Goal: Task Accomplishment & Management: Manage account settings

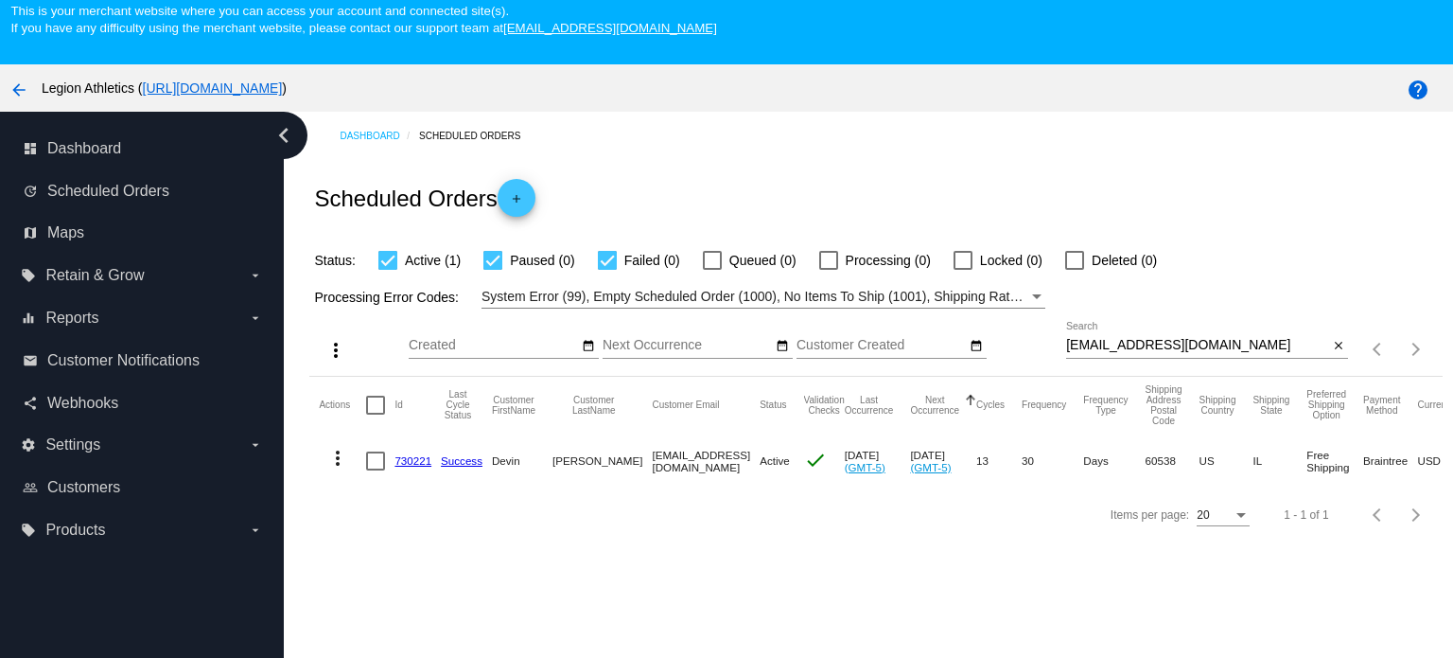
scroll to position [95, 0]
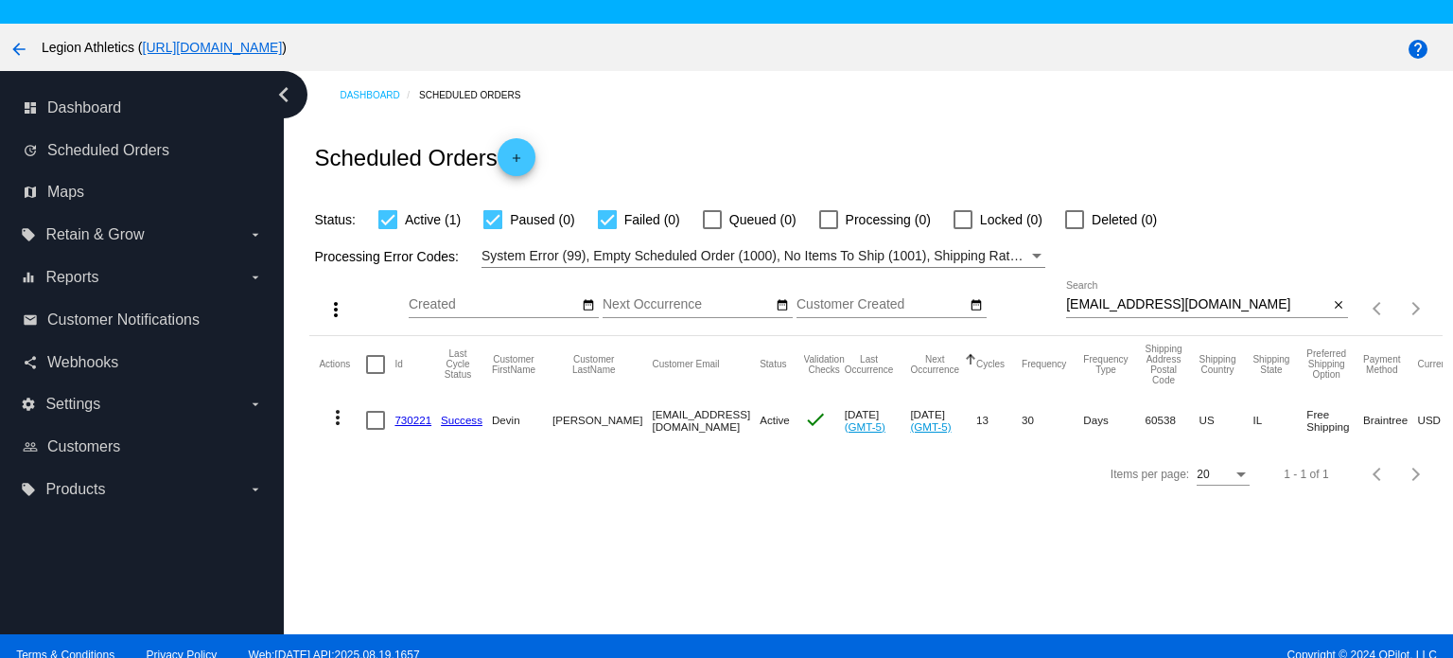
drag, startPoint x: 413, startPoint y: 417, endPoint x: 486, endPoint y: 366, distance: 89.8
click at [413, 417] on link "730221" at bounding box center [413, 420] width 37 height 12
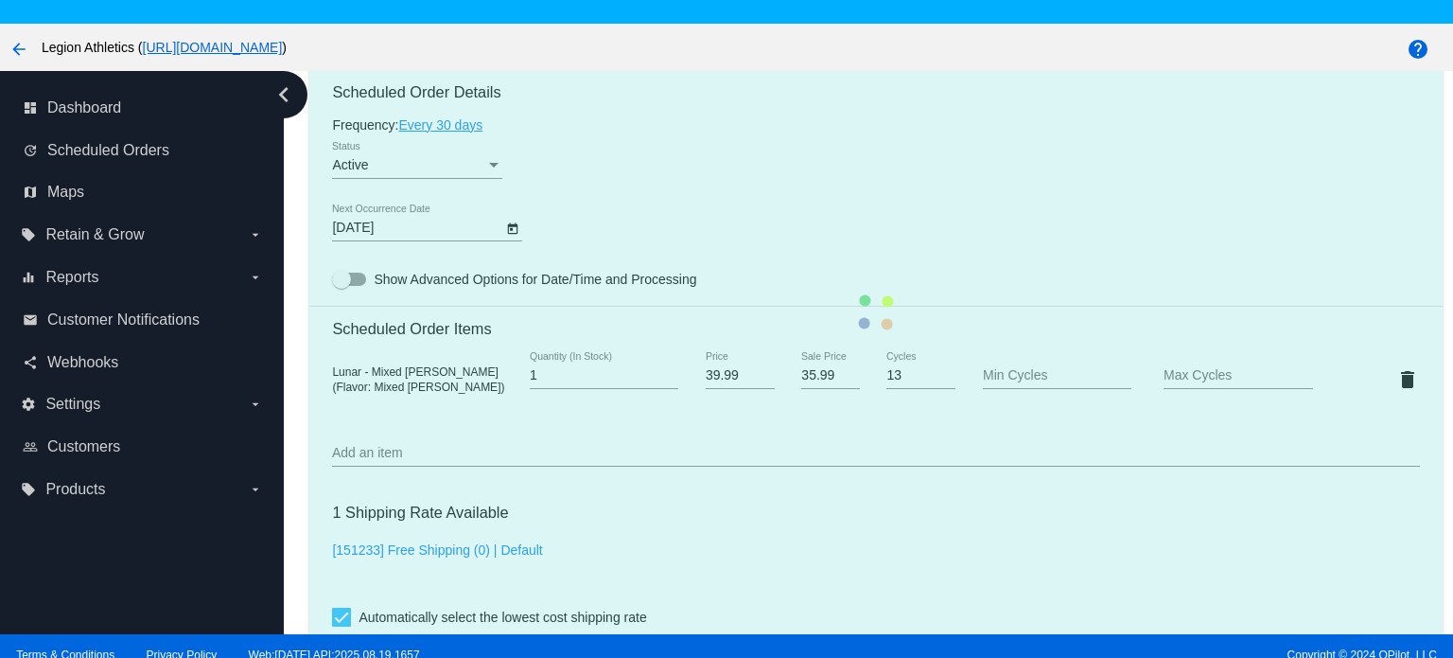
scroll to position [1135, 0]
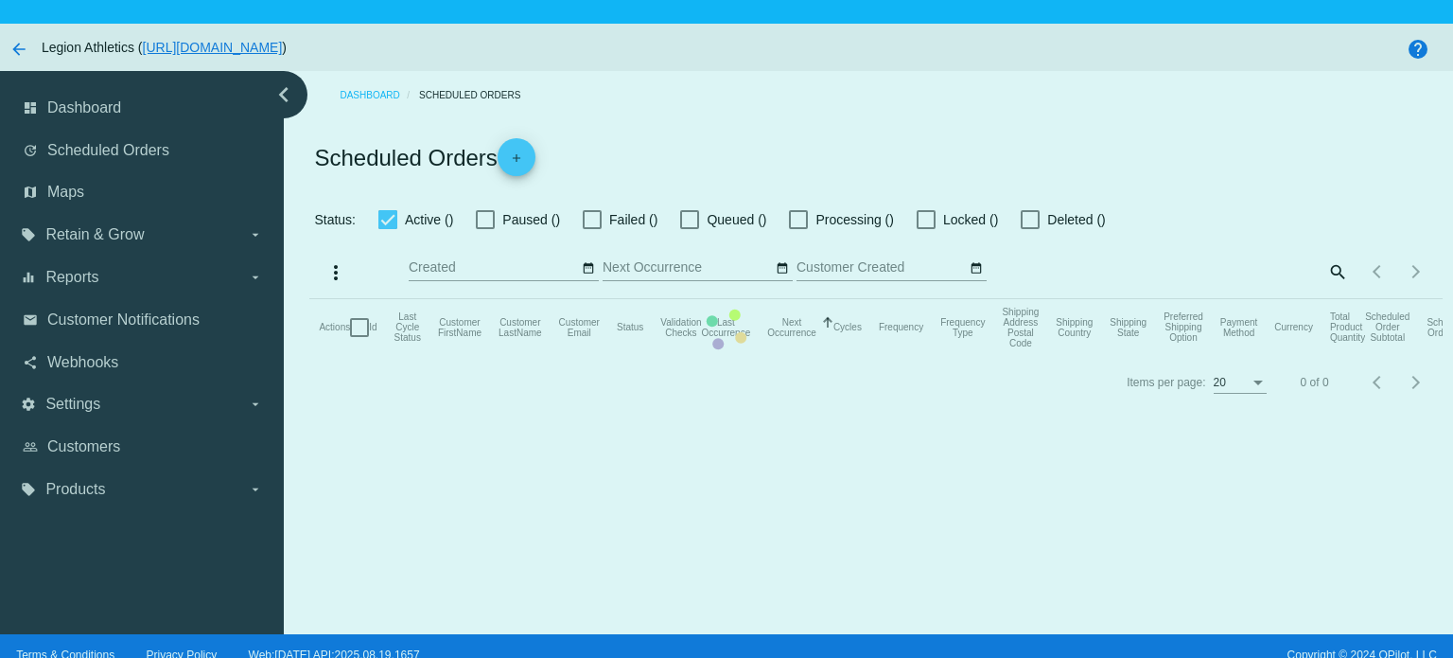
checkbox input "true"
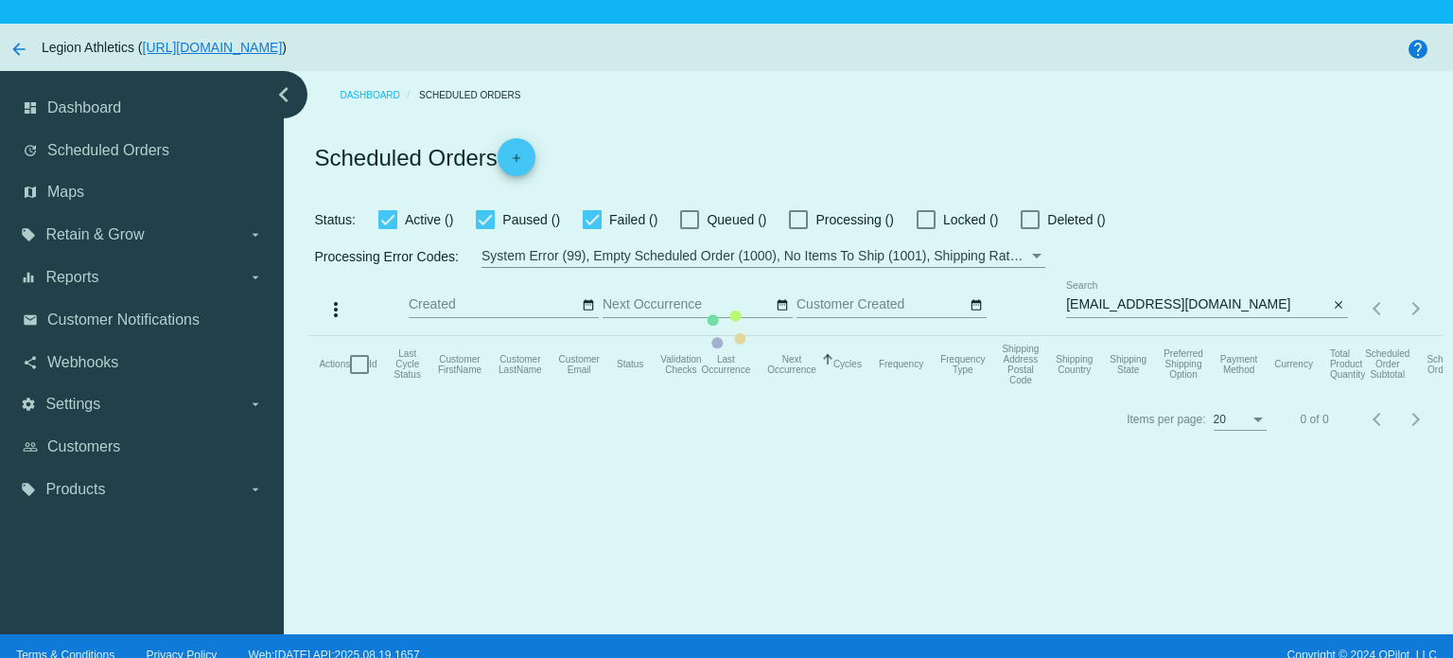
click at [1173, 336] on mat-table "Actions Id Last Cycle Status Customer FirstName Customer LastName Customer Emai…" at bounding box center [875, 364] width 1133 height 57
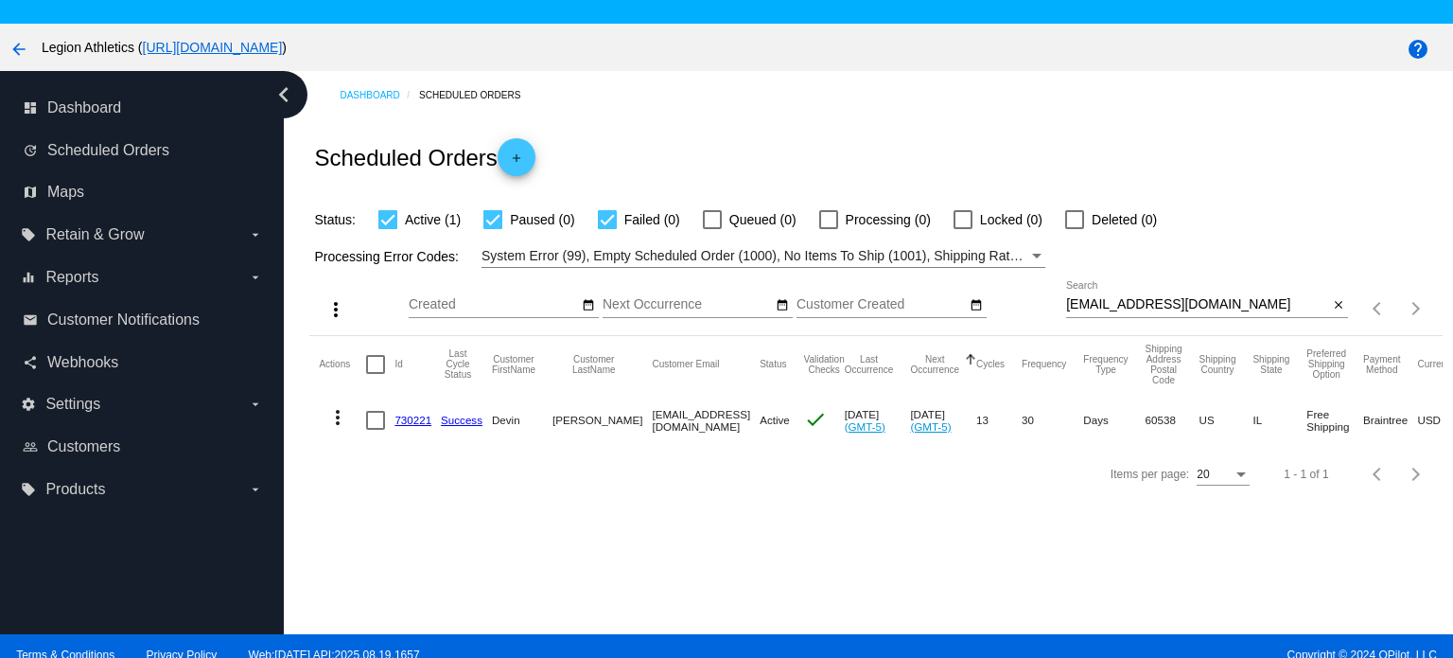
click at [1144, 306] on input "[EMAIL_ADDRESS][DOMAIN_NAME]" at bounding box center [1197, 304] width 262 height 15
paste input "[EMAIL_ADDRESS][DOMAIN_NAME]"
type input "[EMAIL_ADDRESS][DOMAIN_NAME]"
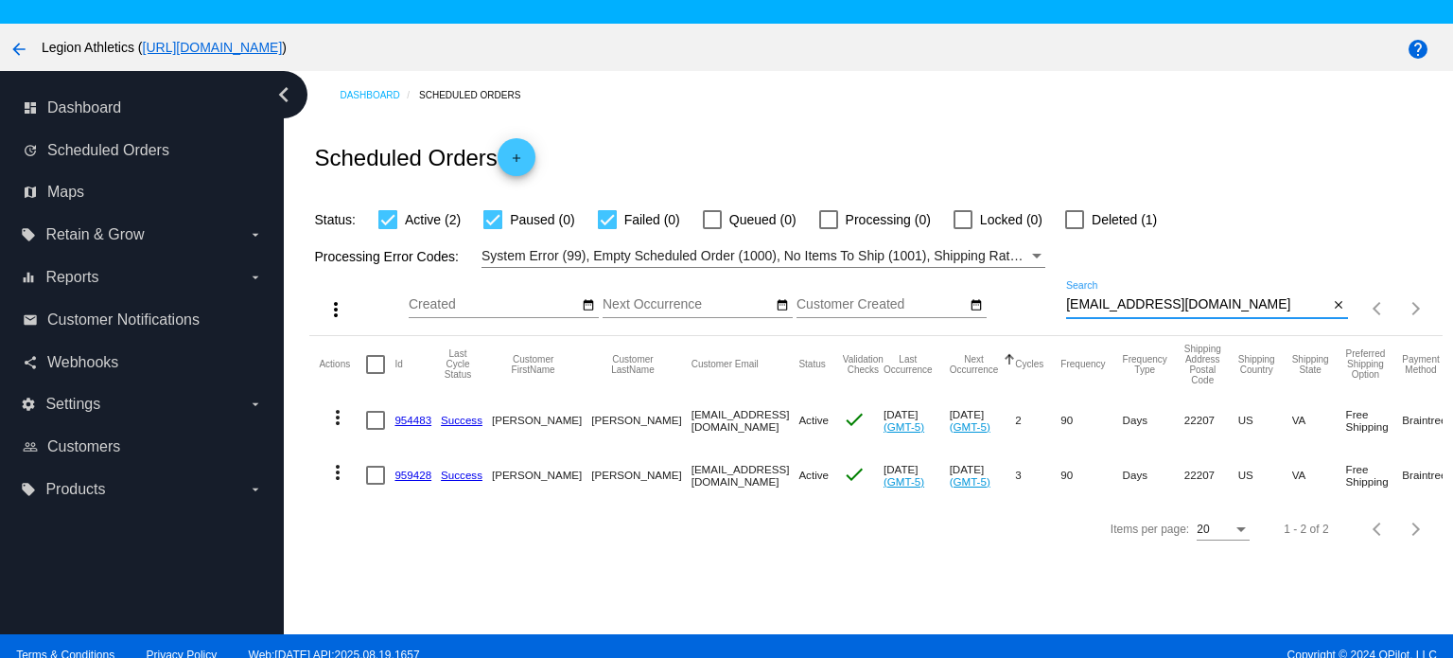
click at [414, 474] on link "959428" at bounding box center [413, 474] width 37 height 12
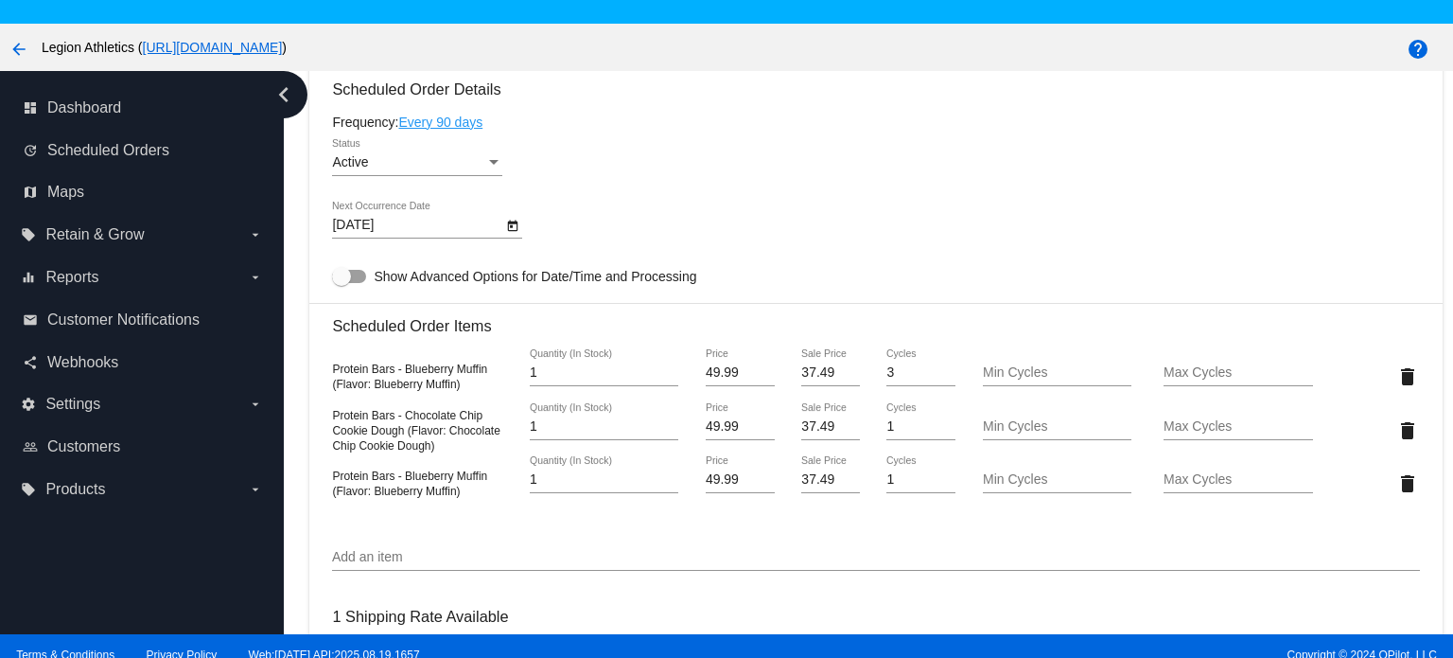
scroll to position [1230, 0]
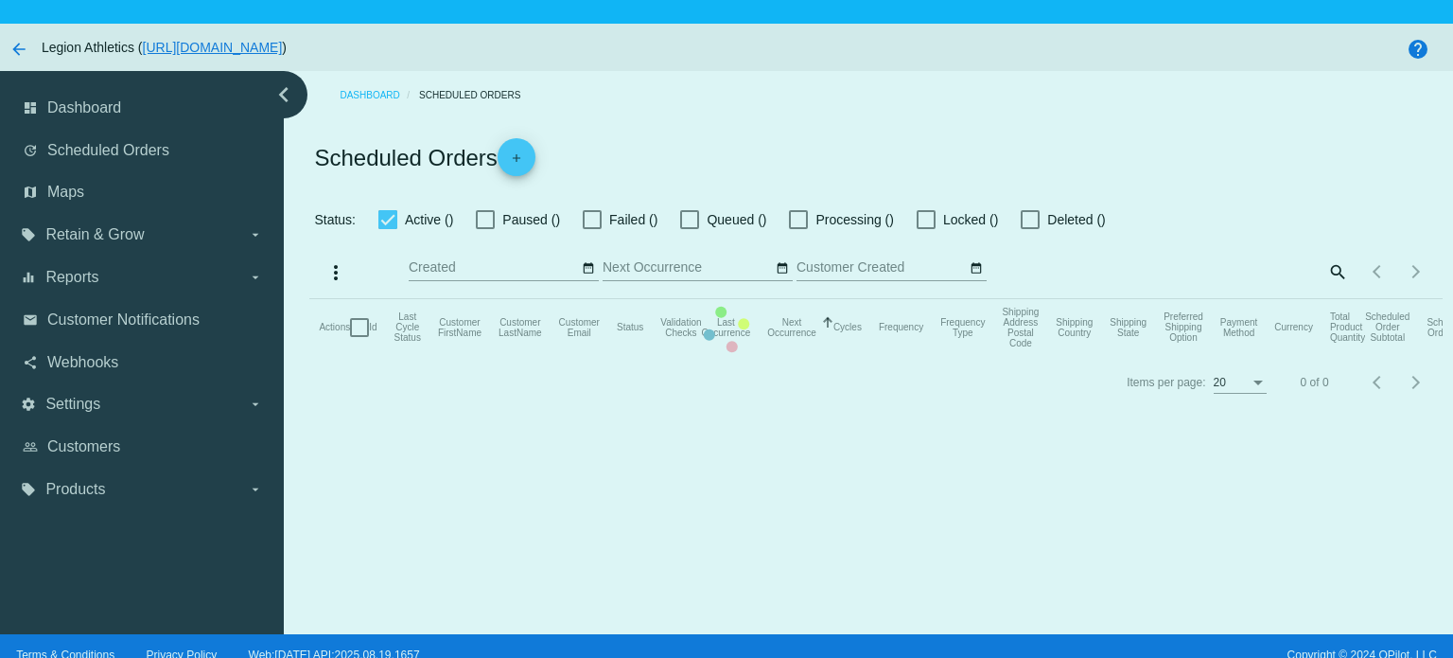
checkbox input "true"
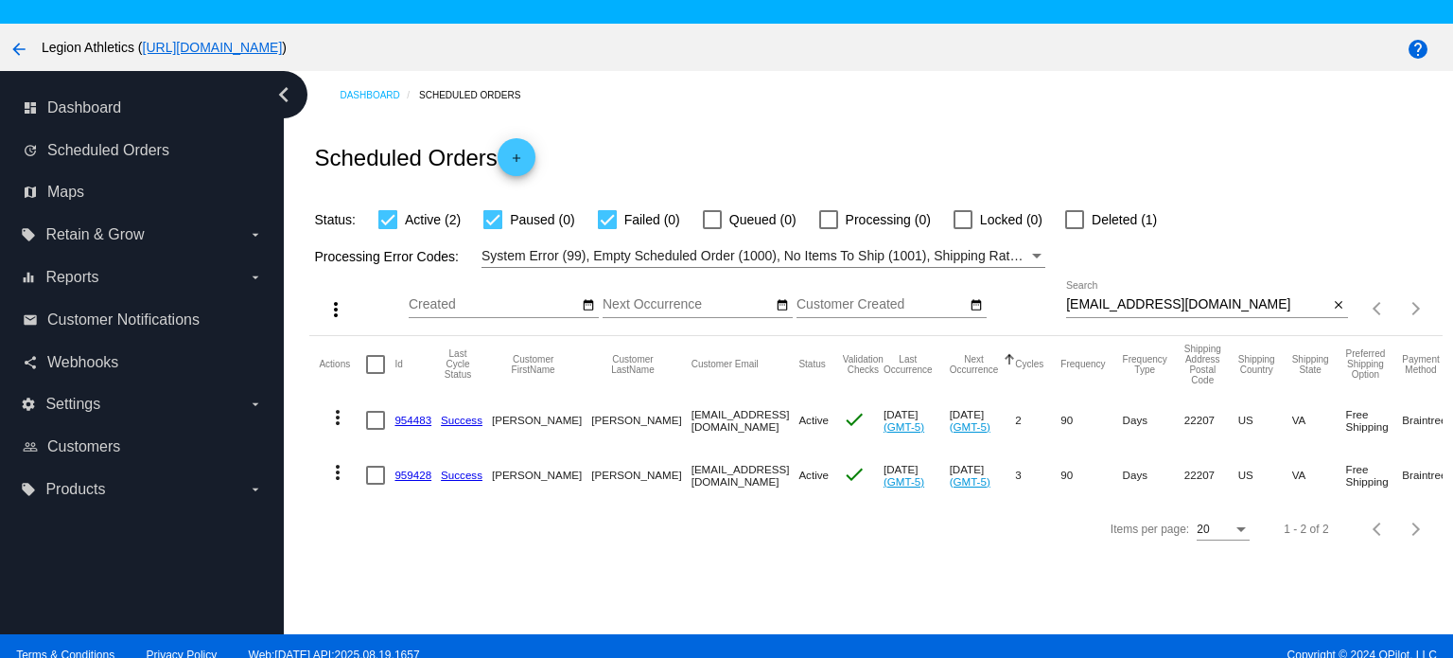
click at [412, 424] on link "954483" at bounding box center [413, 420] width 37 height 12
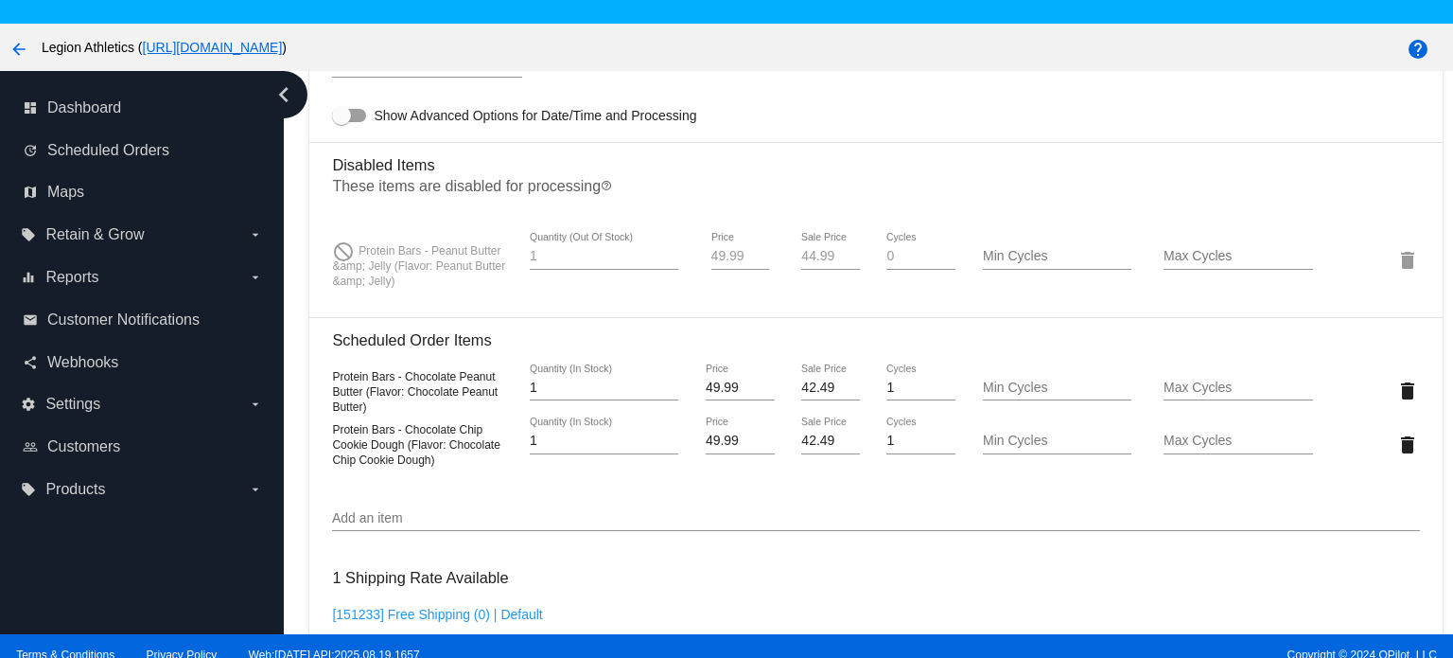
scroll to position [1325, 0]
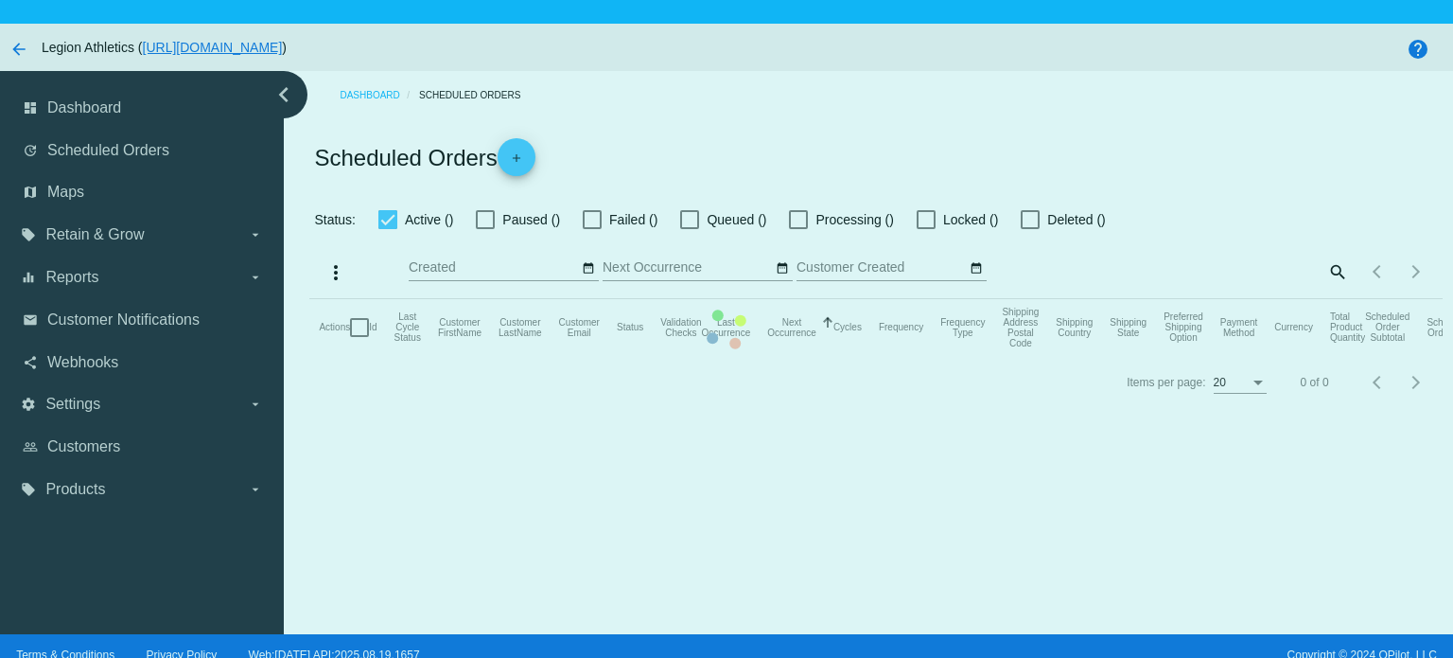
checkbox input "true"
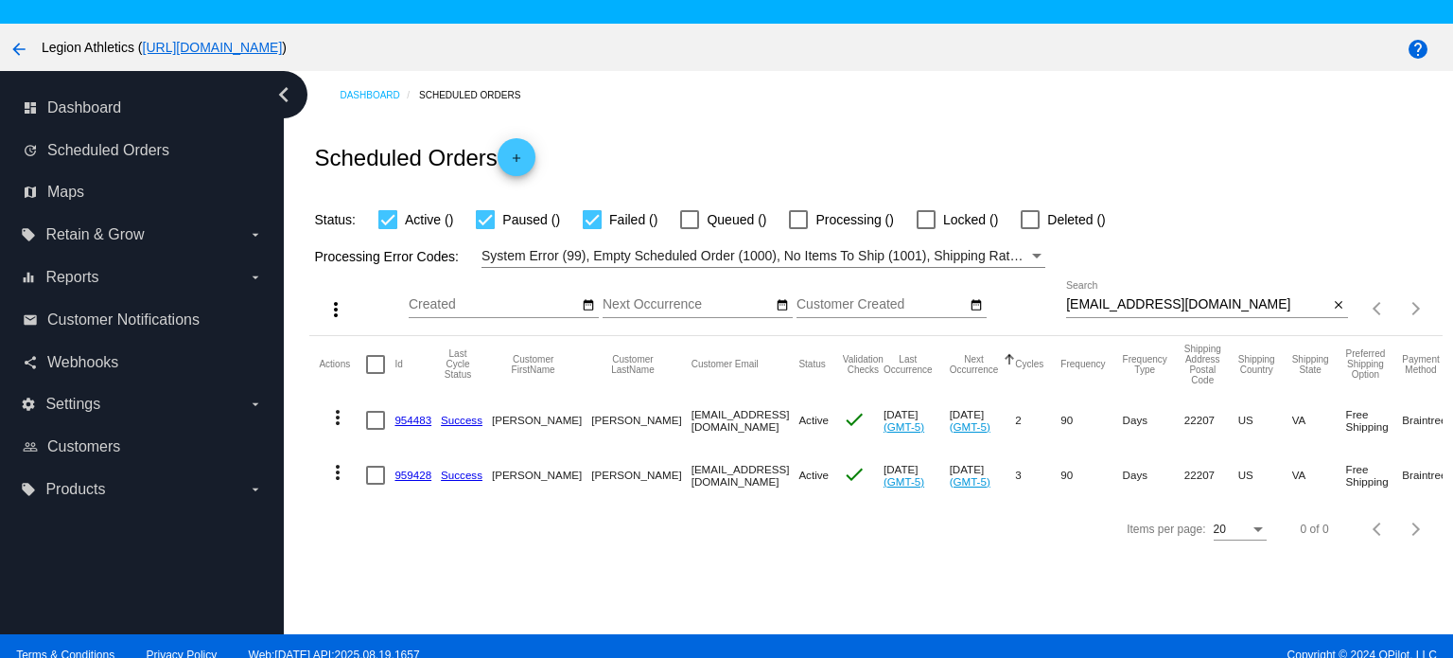
click at [411, 477] on link "959428" at bounding box center [413, 474] width 37 height 12
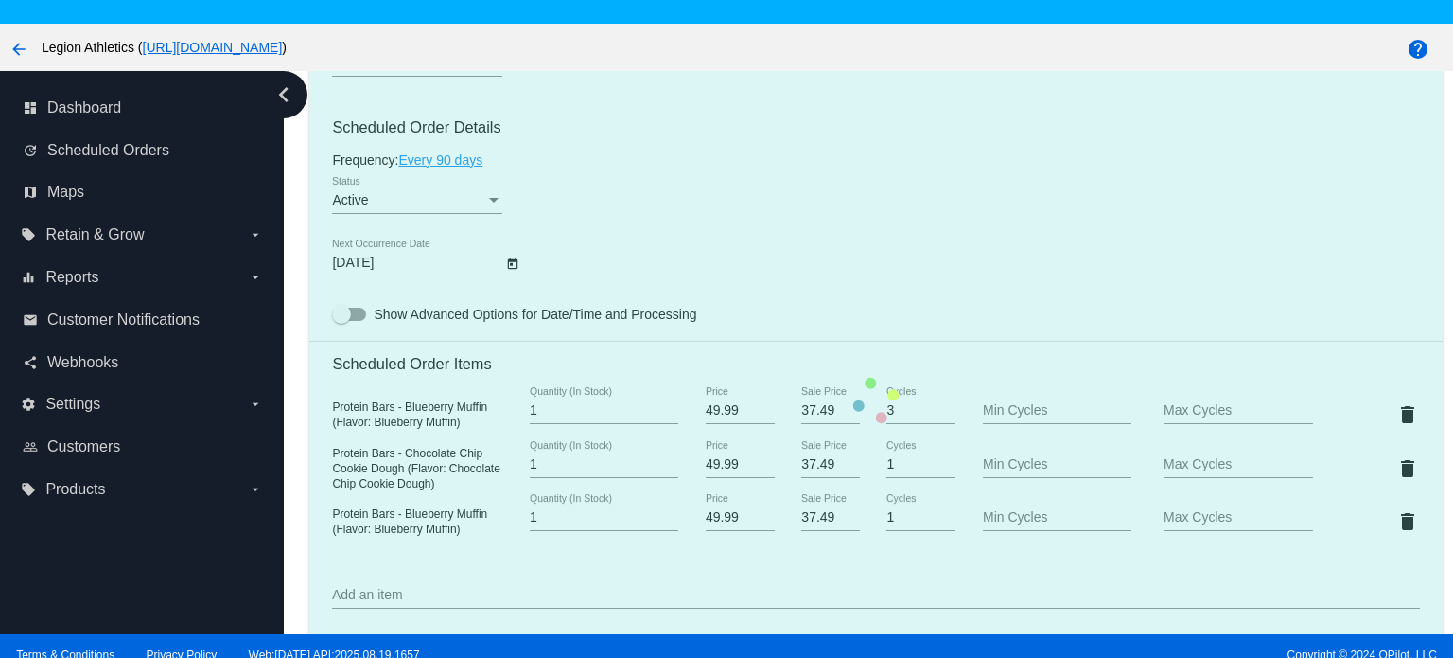
scroll to position [1135, 0]
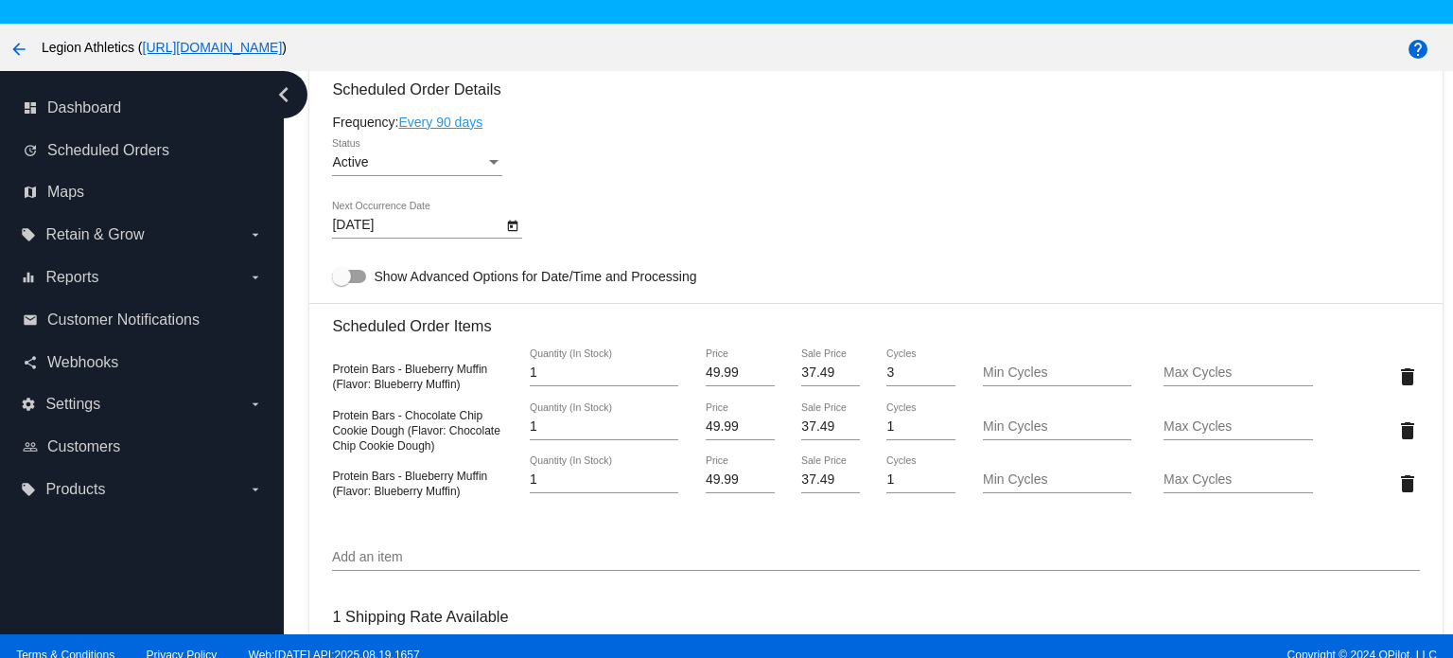
drag, startPoint x: 420, startPoint y: 421, endPoint x: 439, endPoint y: 421, distance: 18.9
click at [439, 421] on span "Protein Bars - Chocolate Chip Cookie Dough (Flavor: Chocolate Chip Cookie Dough)" at bounding box center [415, 431] width 167 height 44
drag, startPoint x: 393, startPoint y: 478, endPoint x: 415, endPoint y: 478, distance: 22.7
click at [415, 478] on span "Protein Bars - Blueberry Muffin (Flavor: Blueberry Muffin)" at bounding box center [409, 483] width 155 height 28
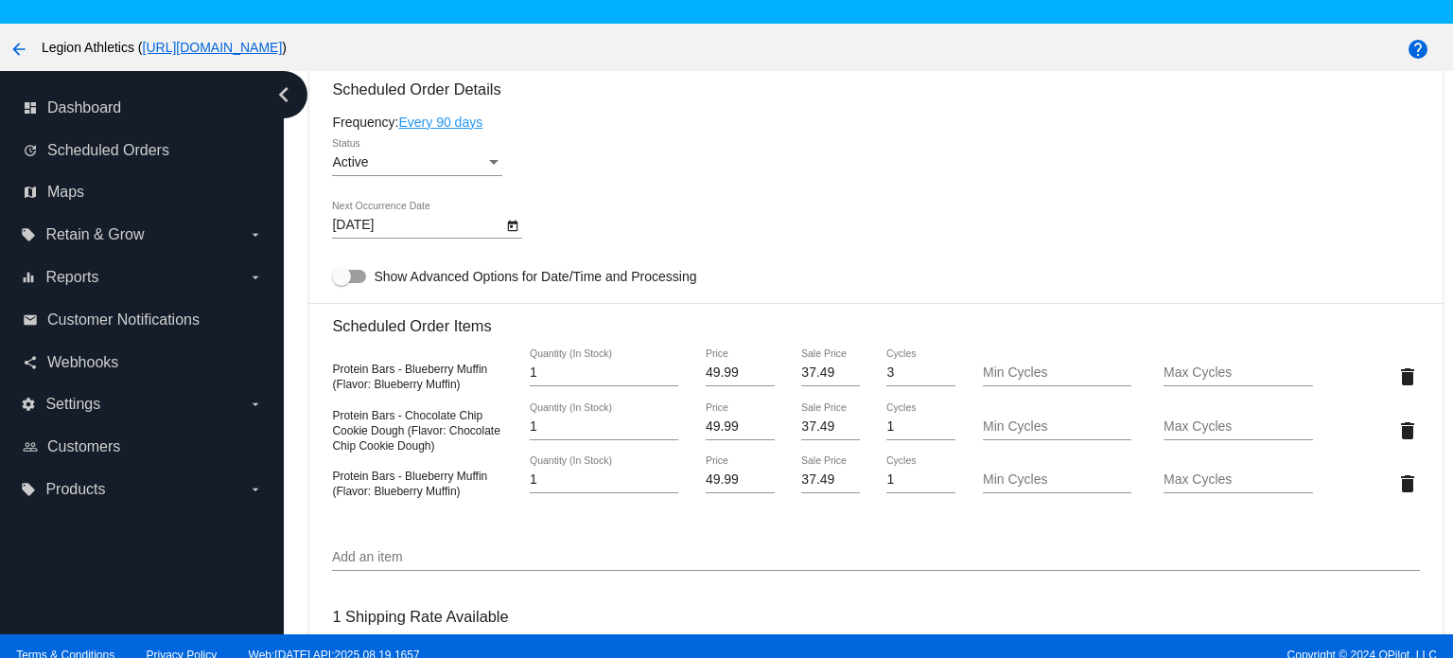
click at [415, 478] on span "Protein Bars - Blueberry Muffin (Flavor: Blueberry Muffin)" at bounding box center [409, 483] width 155 height 28
drag, startPoint x: 409, startPoint y: 383, endPoint x: 451, endPoint y: 386, distance: 42.7
click at [450, 386] on span "Protein Bars - Blueberry Muffin (Flavor: Blueberry Muffin)" at bounding box center [409, 376] width 155 height 28
click at [451, 389] on span "Protein Bars - Blueberry Muffin (Flavor: Blueberry Muffin)" at bounding box center [409, 376] width 155 height 28
click at [451, 381] on div "Protein Bars - Blueberry Muffin (Flavor: Blueberry Muffin)" at bounding box center [423, 376] width 182 height 30
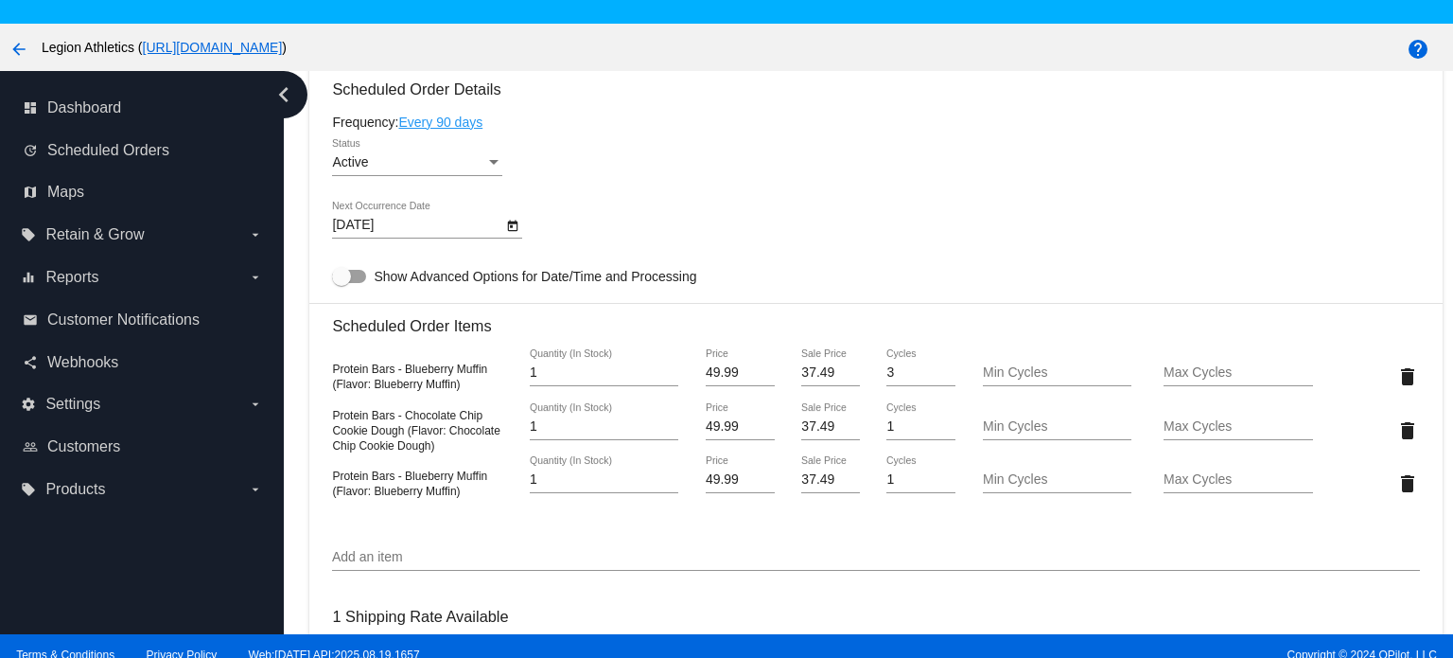
type input "2"
click at [662, 426] on input "2" at bounding box center [604, 426] width 149 height 15
click at [783, 167] on div "Active Status" at bounding box center [875, 166] width 1087 height 54
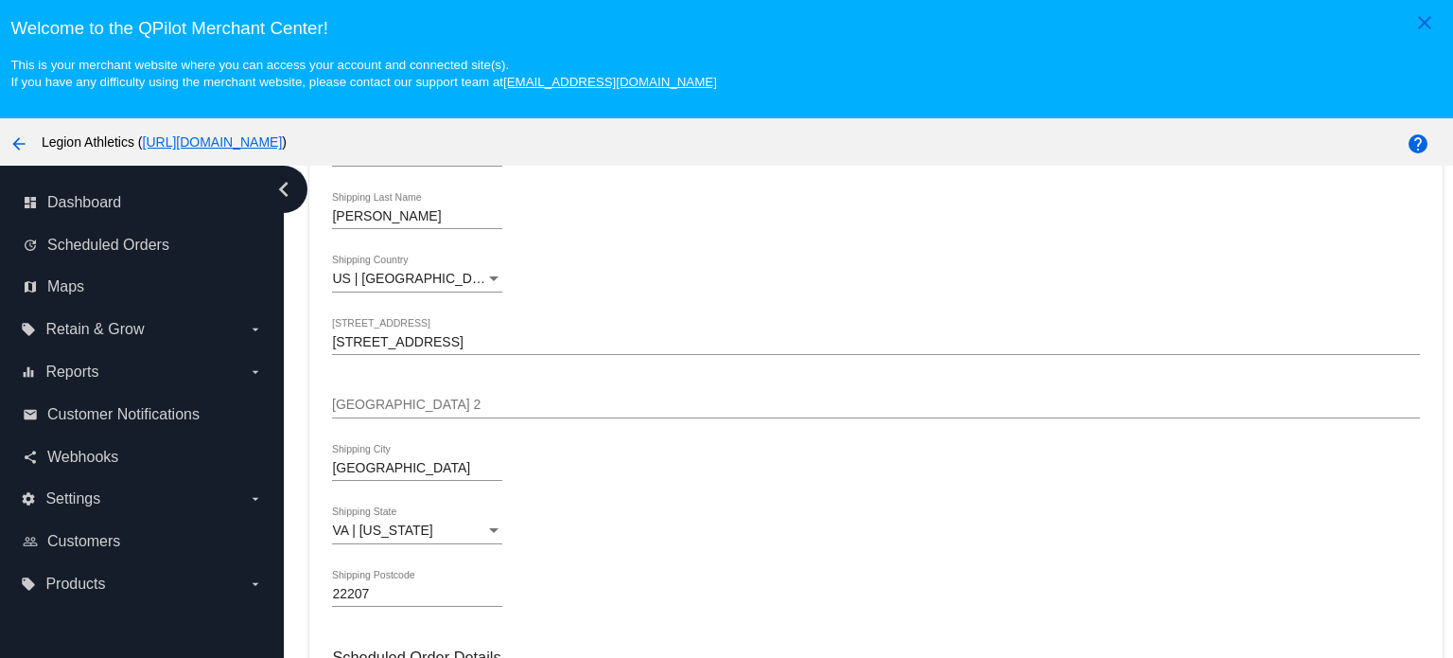
scroll to position [1325, 0]
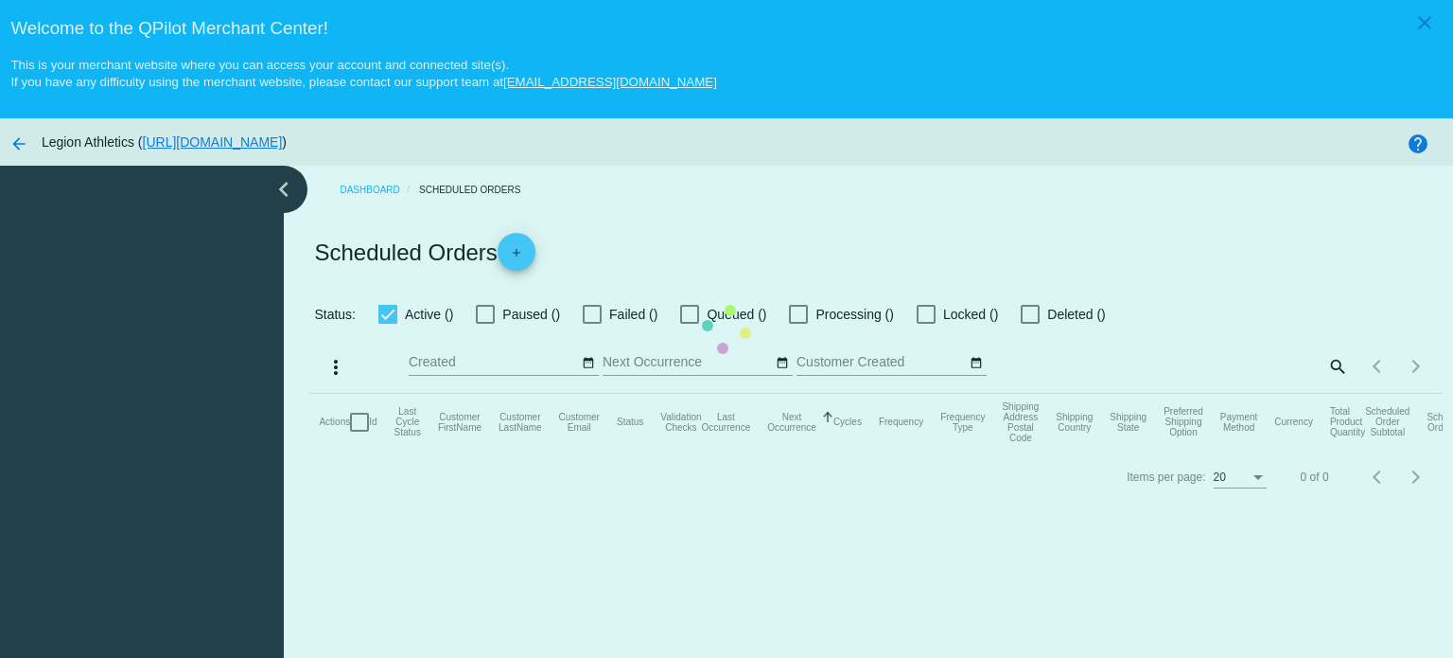
checkbox input "true"
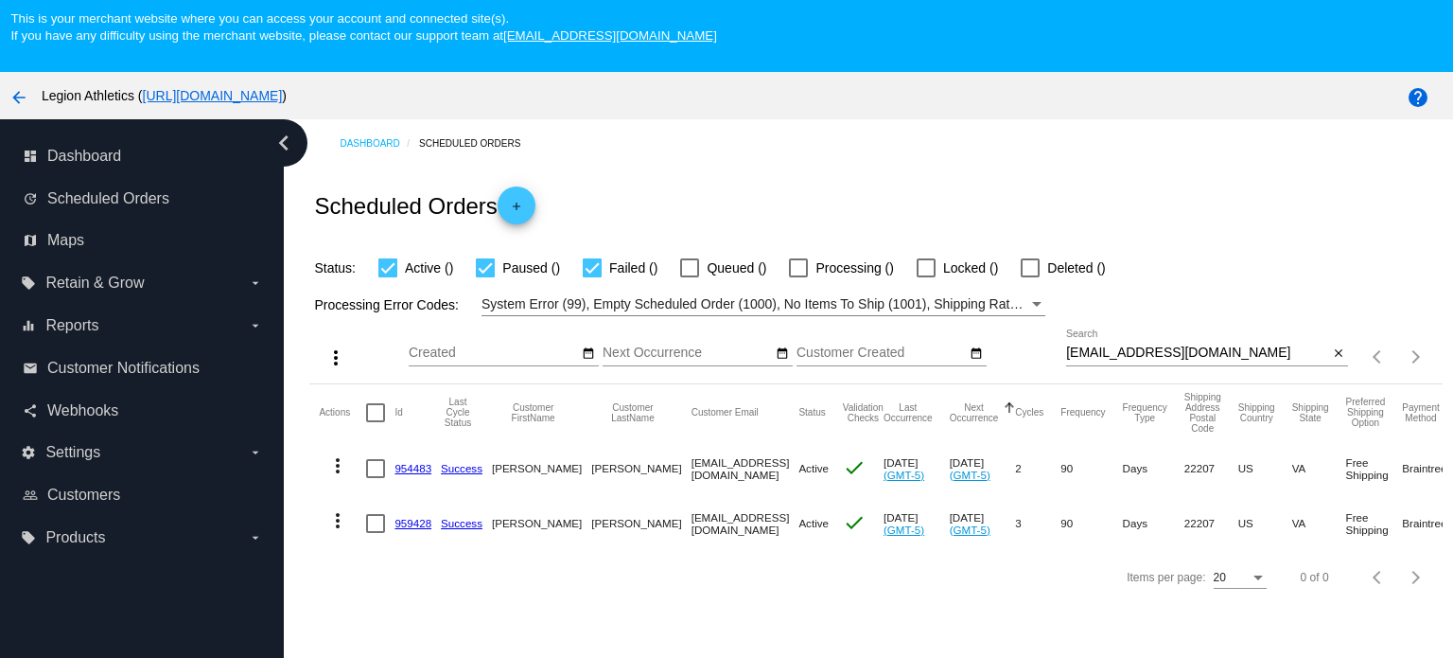
scroll to position [95, 0]
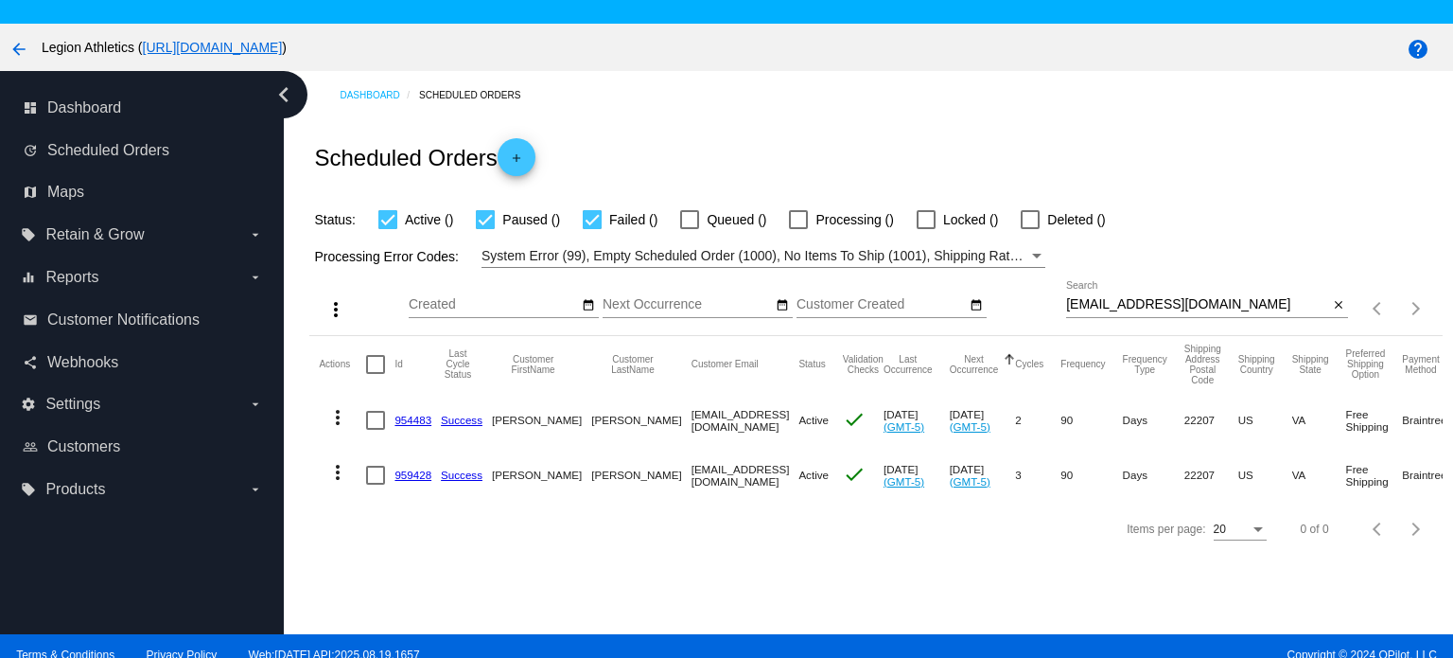
drag, startPoint x: 414, startPoint y: 474, endPoint x: 427, endPoint y: 461, distance: 18.7
click at [414, 474] on link "959428" at bounding box center [413, 474] width 37 height 12
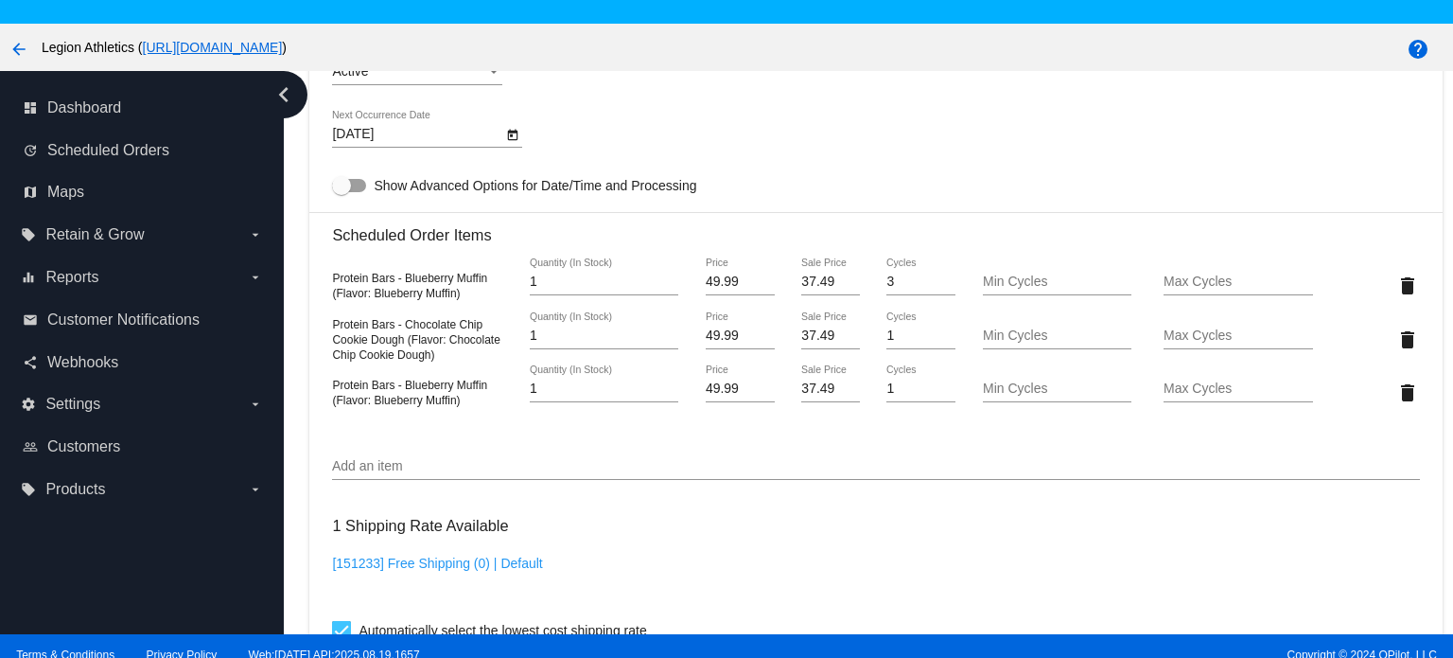
scroll to position [1135, 0]
